Goal: Task Accomplishment & Management: Manage account settings

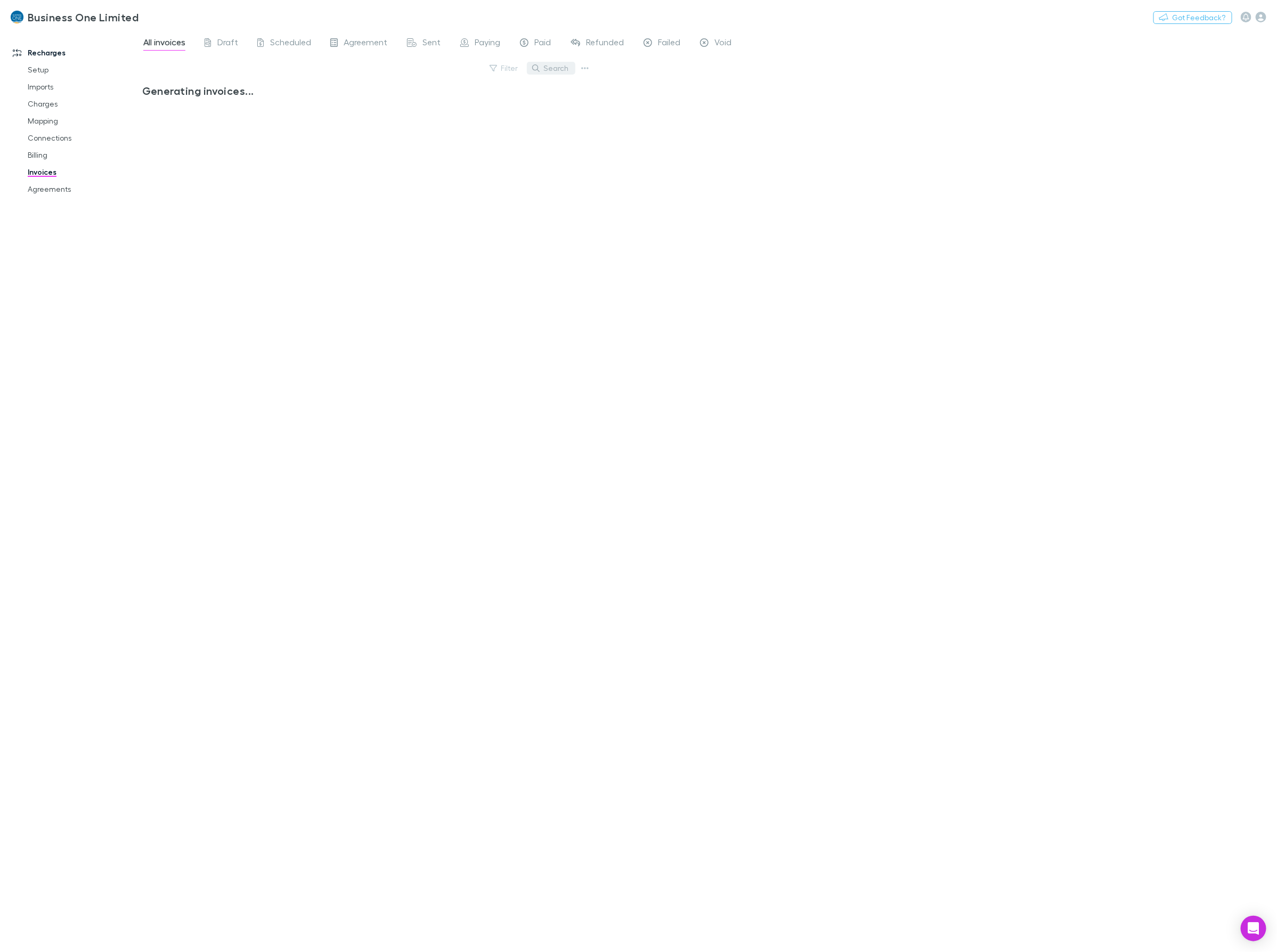
click at [566, 68] on button "Search" at bounding box center [551, 68] width 48 height 13
click at [0, 0] on input "text" at bounding box center [0, 0] width 0 height 0
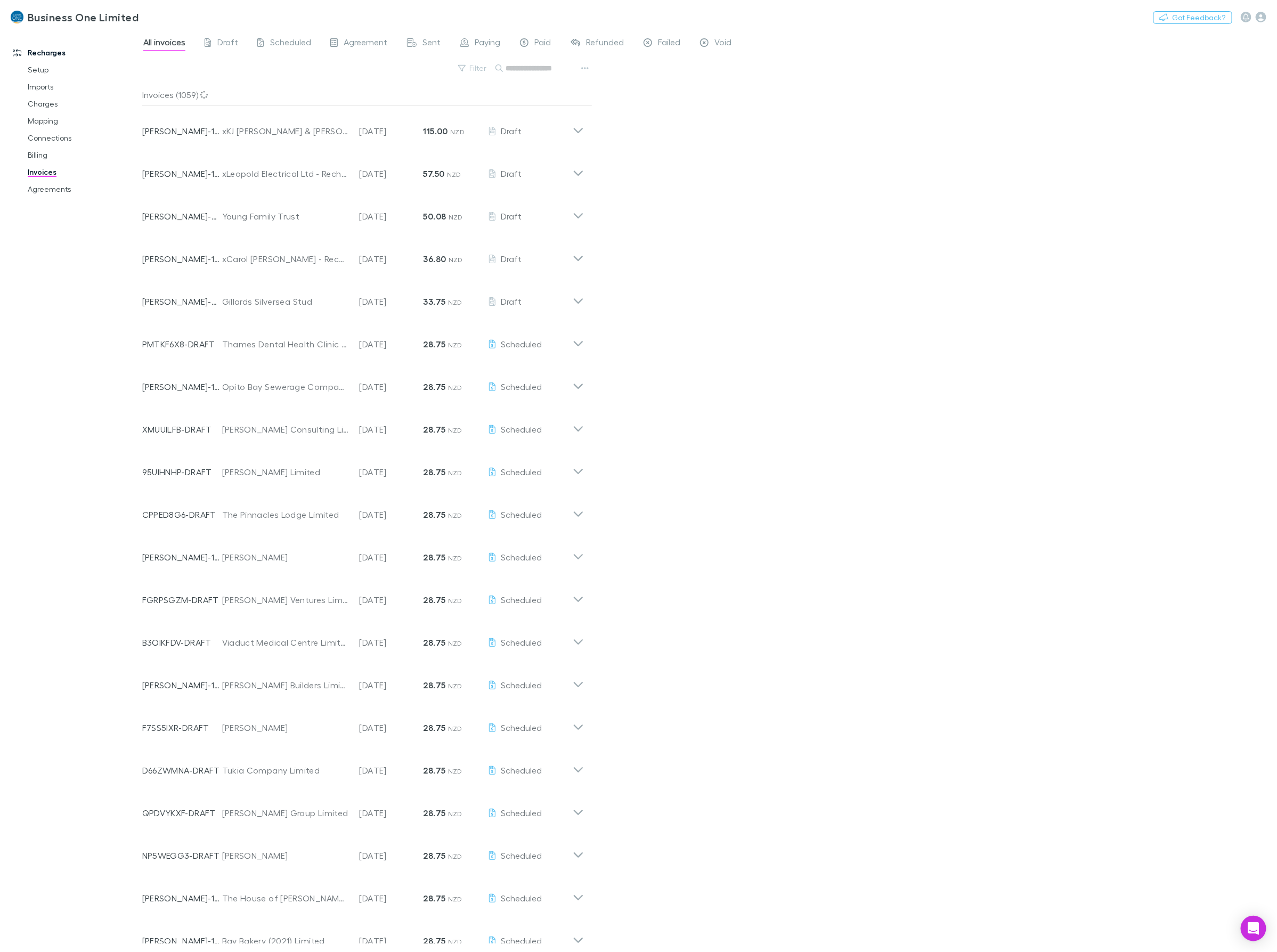
type input "*"
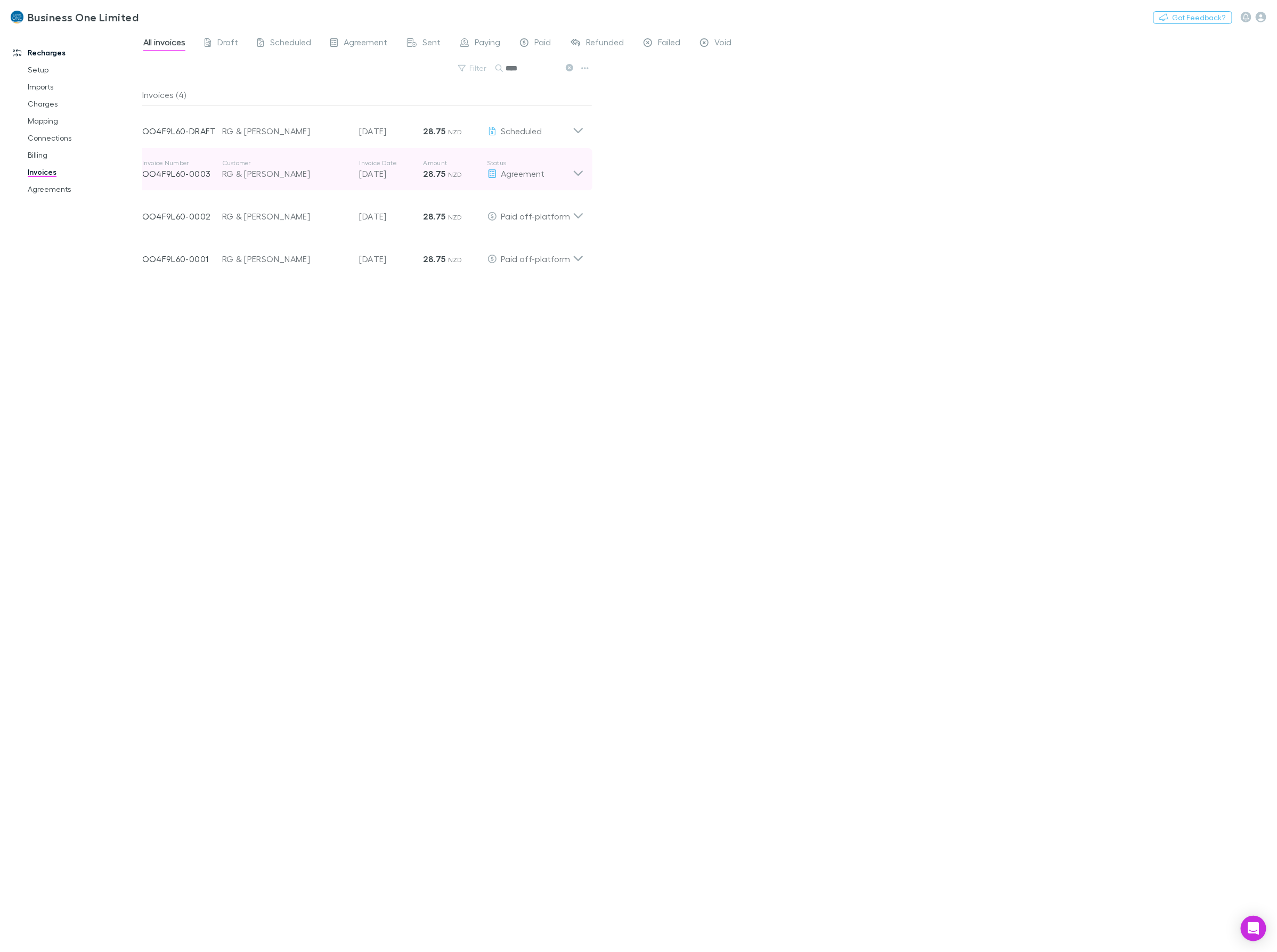
type input "****"
click at [580, 171] on icon at bounding box center [578, 169] width 11 height 21
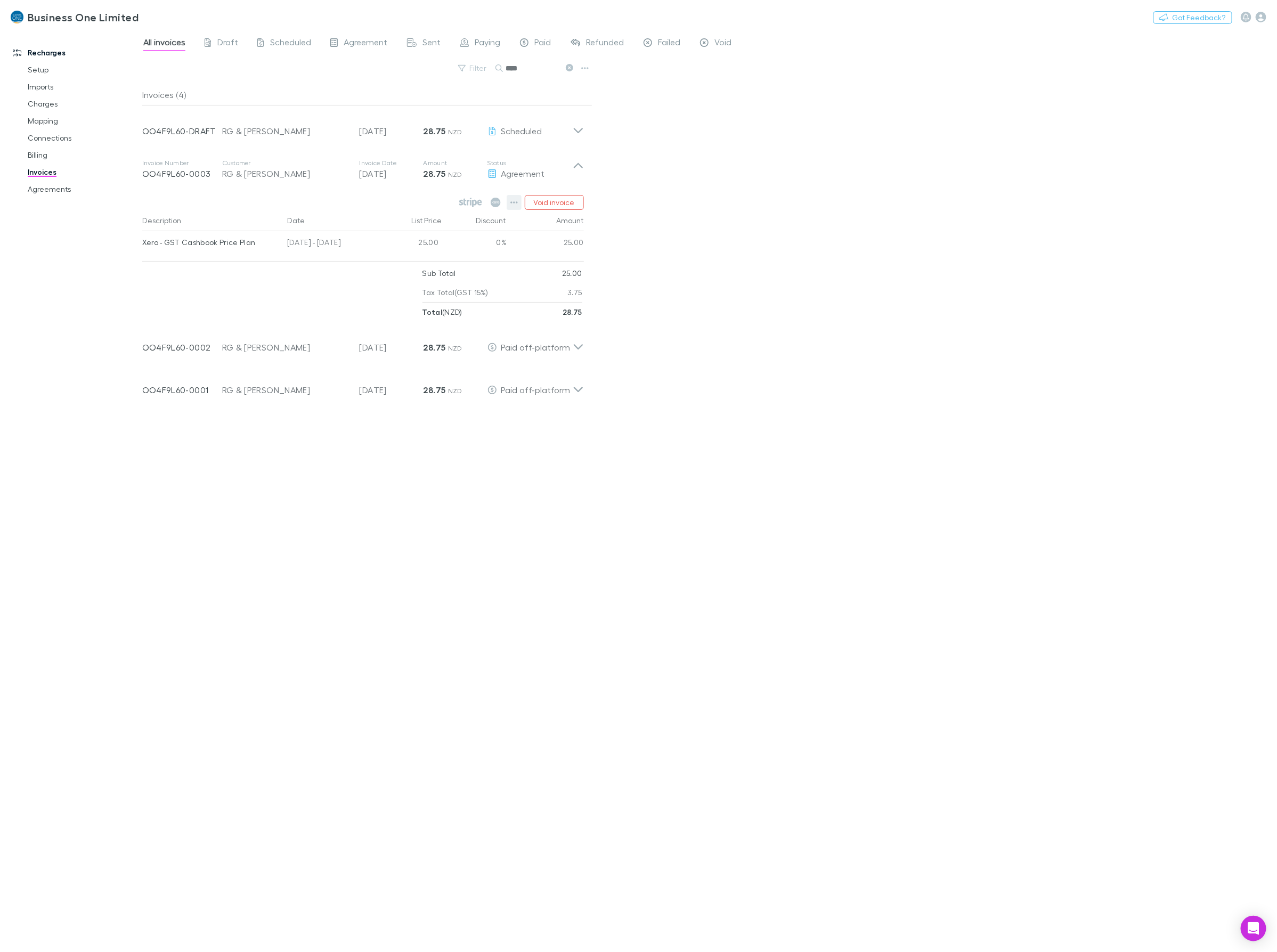
click at [513, 206] on icon "button" at bounding box center [514, 202] width 7 height 8
click at [420, 270] on p "Mark as paid" at bounding box center [449, 265] width 130 height 13
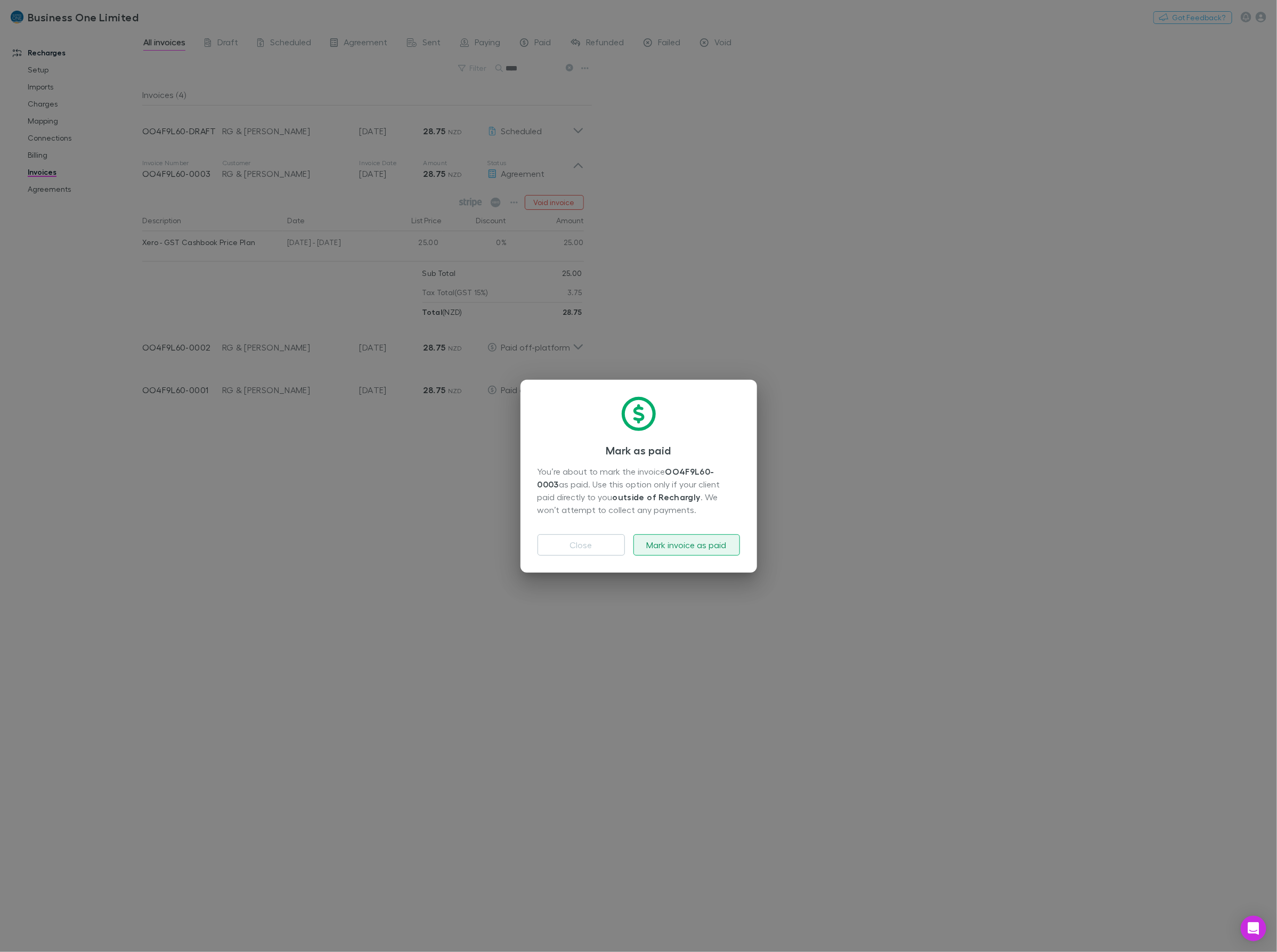
click at [683, 544] on button "Mark invoice as paid" at bounding box center [687, 545] width 107 height 21
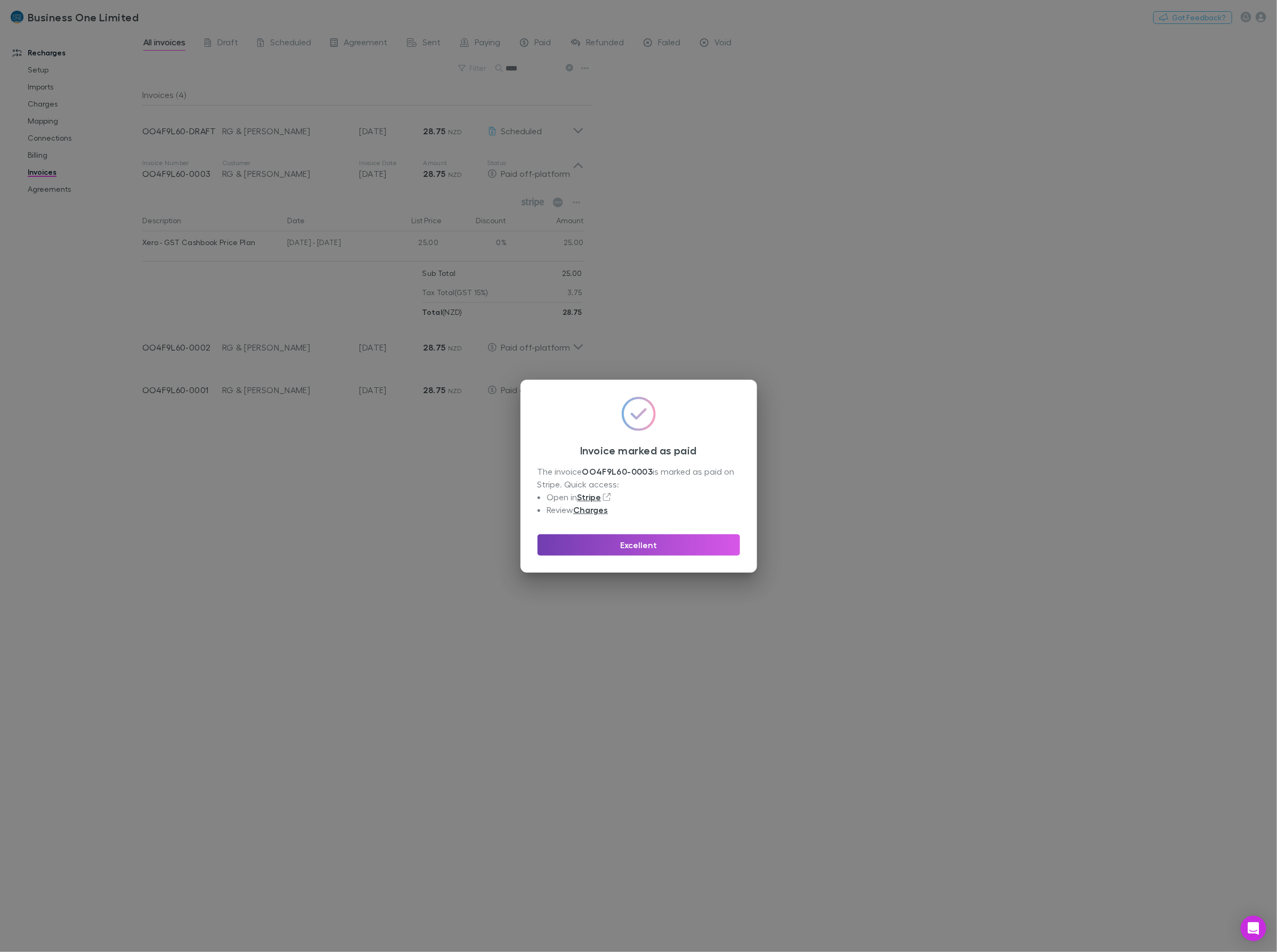
click at [694, 539] on button "Excellent" at bounding box center [638, 545] width 203 height 21
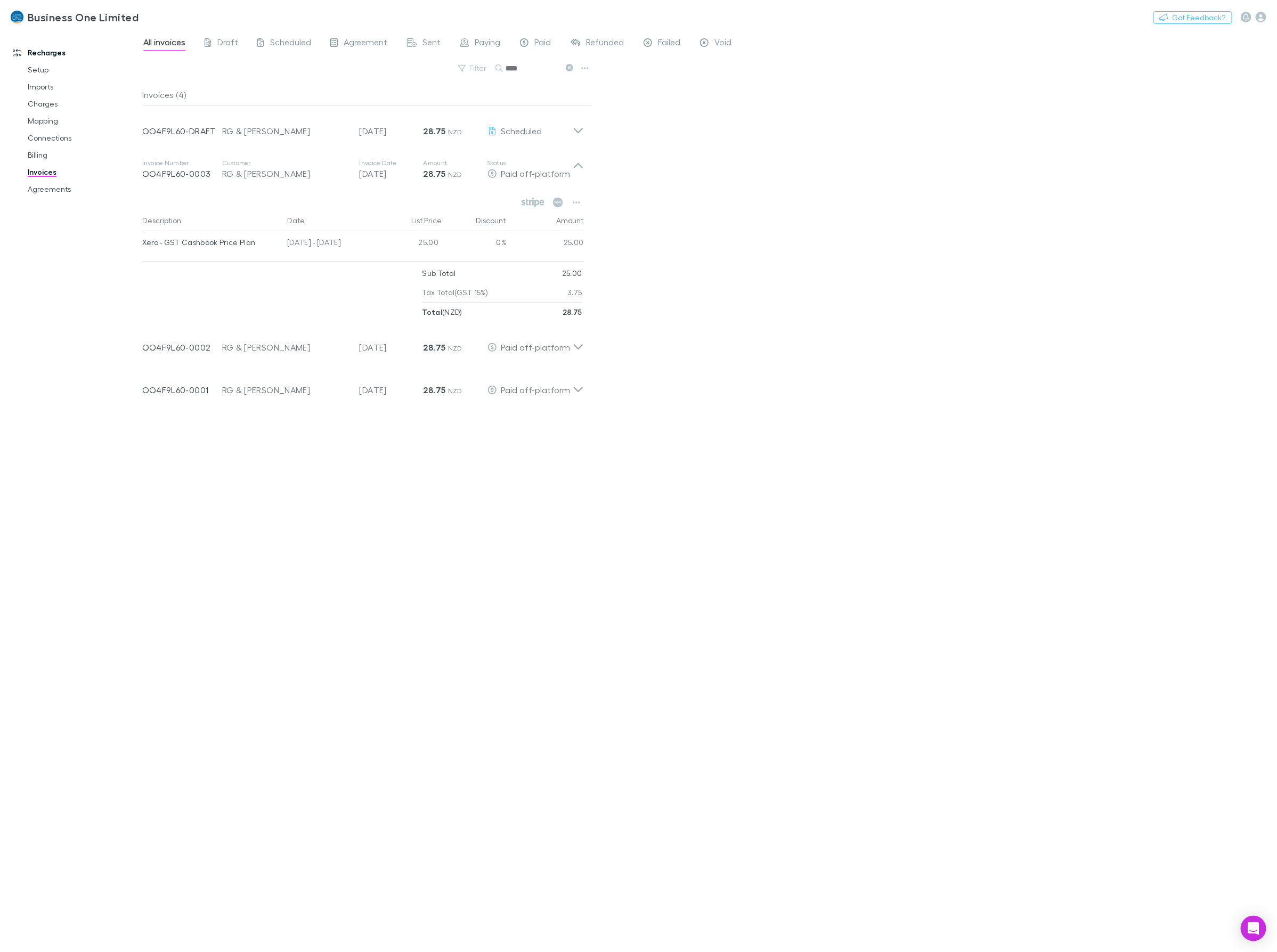
click at [521, 700] on div "Invoices (4) Invoice Number OO4F9L60-DRAFT Customer RG & [PERSON_NAME] Invoice …" at bounding box center [368, 514] width 450 height 859
click at [334, 651] on div "Invoices (4) Invoice Number OO4F9L60-DRAFT Customer RG & [PERSON_NAME] Invoice …" at bounding box center [368, 514] width 450 height 859
